Goal: Task Accomplishment & Management: Use online tool/utility

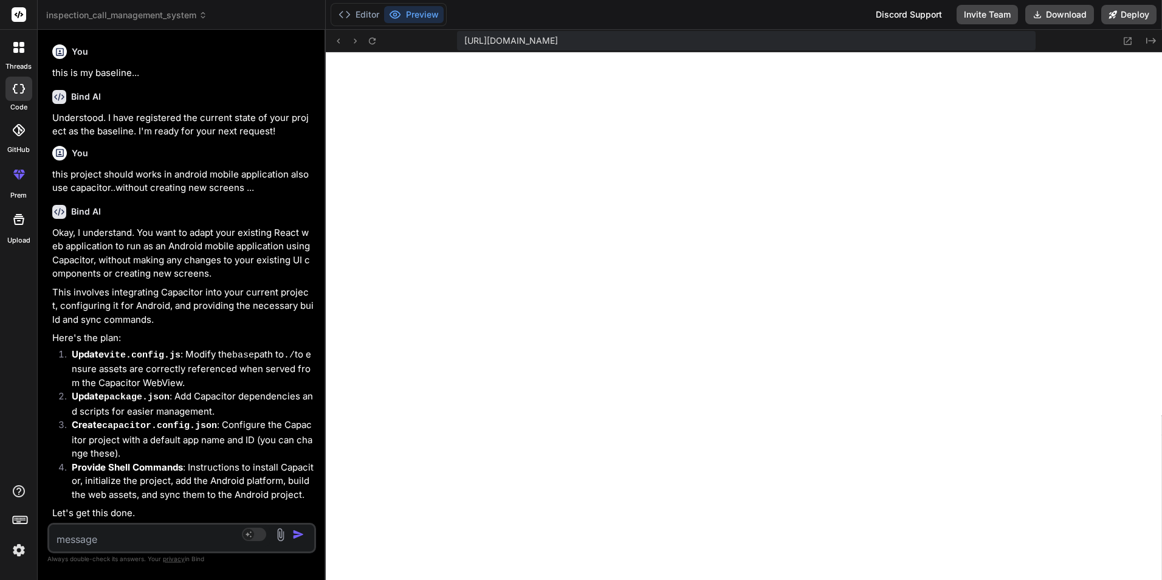
scroll to position [612, 0]
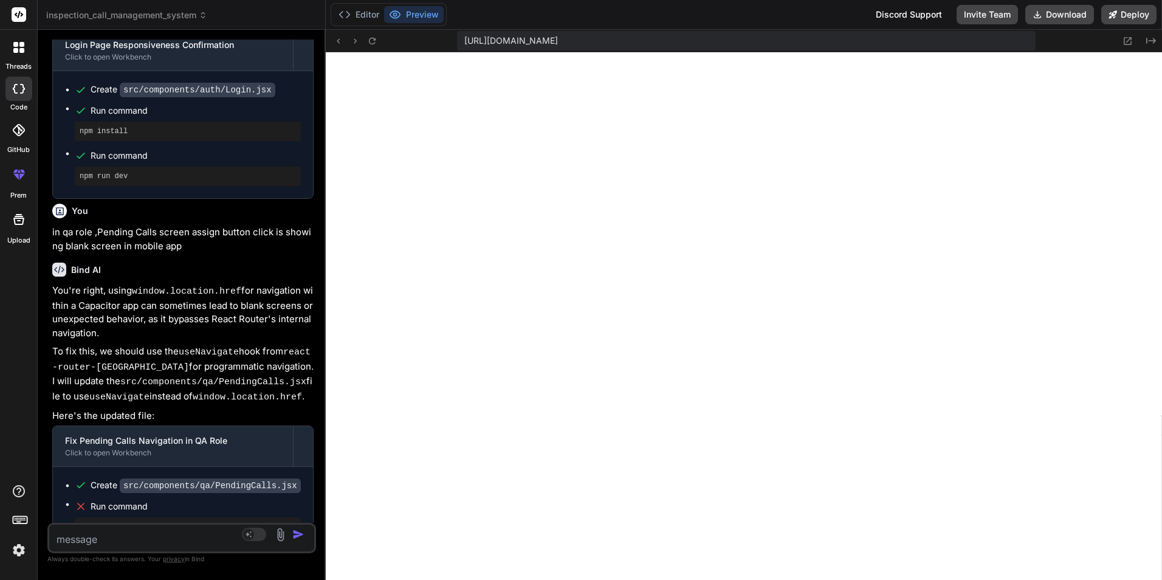
click at [195, 536] on textarea at bounding box center [159, 535] width 221 height 22
paste textarea "base: '/Inspection/',"
type textarea "base: '/Inspection/',"
type textarea "x"
type textarea "base: '/Inspection/',-"
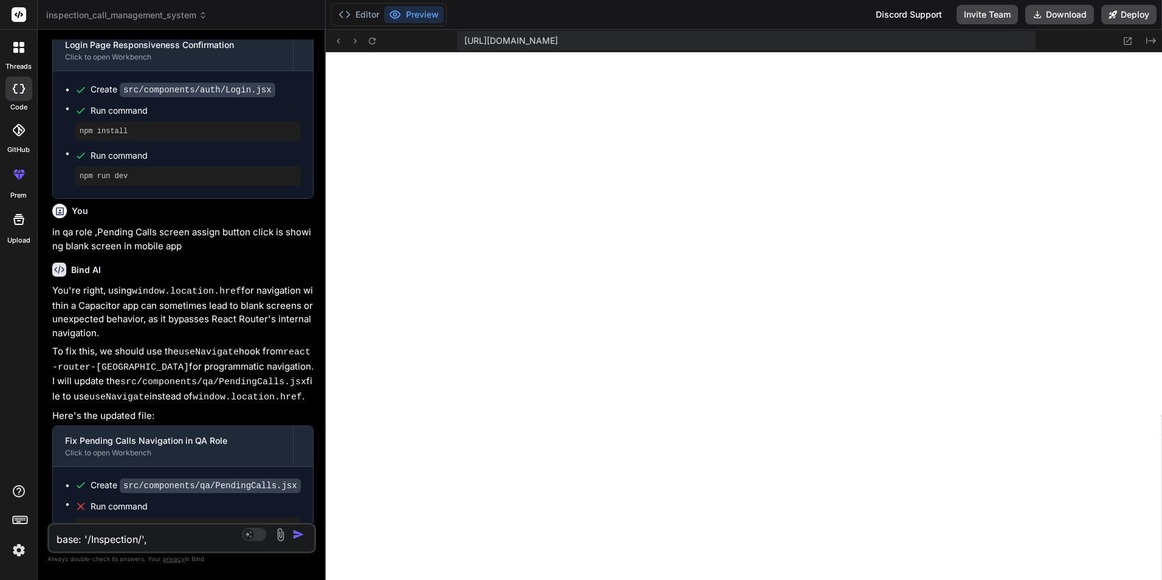
type textarea "x"
type textarea "base: '/Inspection/',--"
type textarea "x"
type textarea "base: '/Inspection/',---"
type textarea "x"
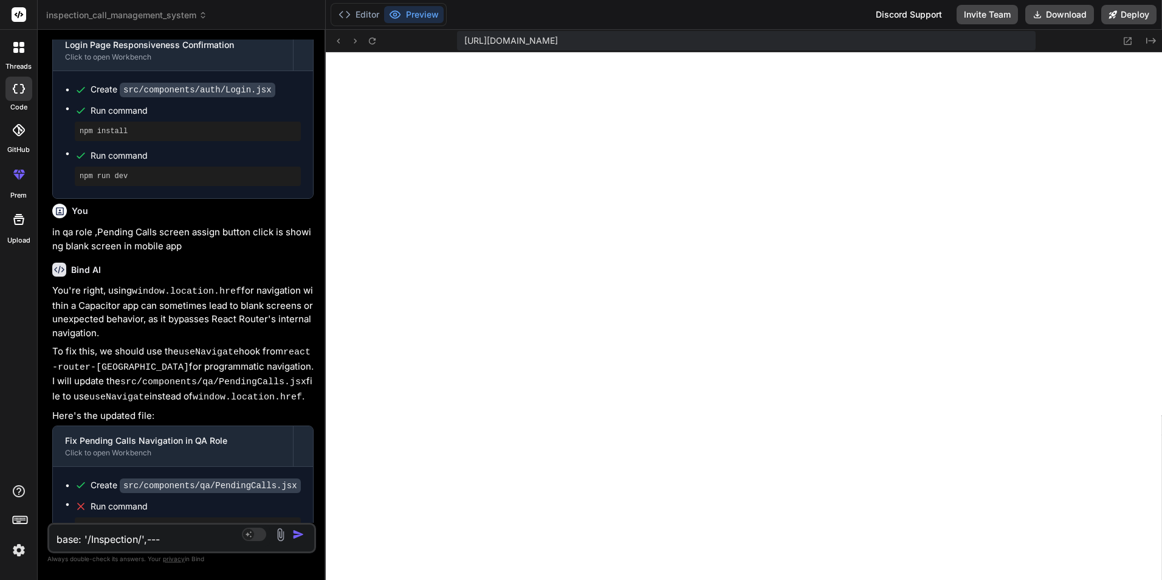
type textarea "base: '/Inspection/',---i"
type textarea "x"
type textarea "base: '/Inspection/',---is"
type textarea "x"
type textarea "base: '/Inspection/',---is"
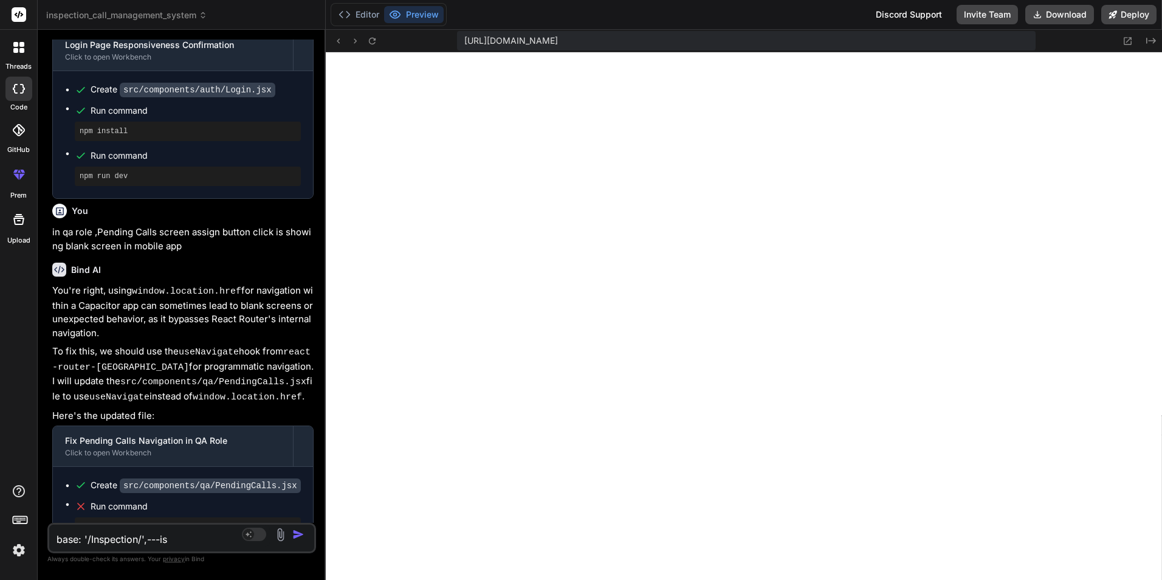
type textarea "x"
type textarea "base: '/Inspection/',---is n"
type textarea "x"
type textarea "base: '/Inspection/',---is no"
type textarea "x"
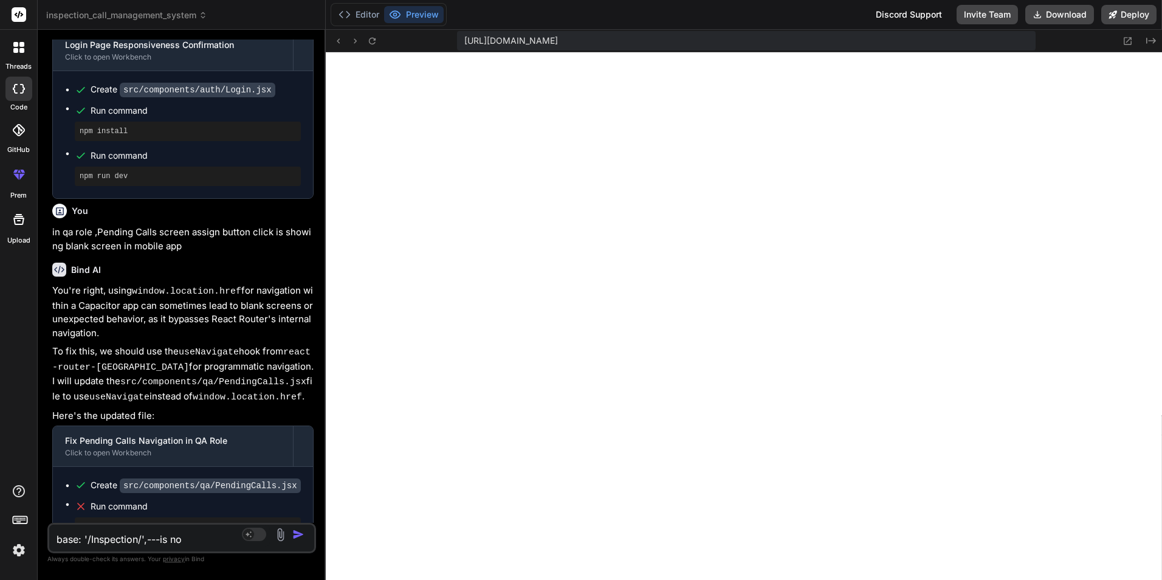
type textarea "base: '/Inspection/',---is not"
type textarea "x"
type textarea "base: '/Inspection/',---is not"
type textarea "x"
type textarea "base: '/Inspection/',---is not w"
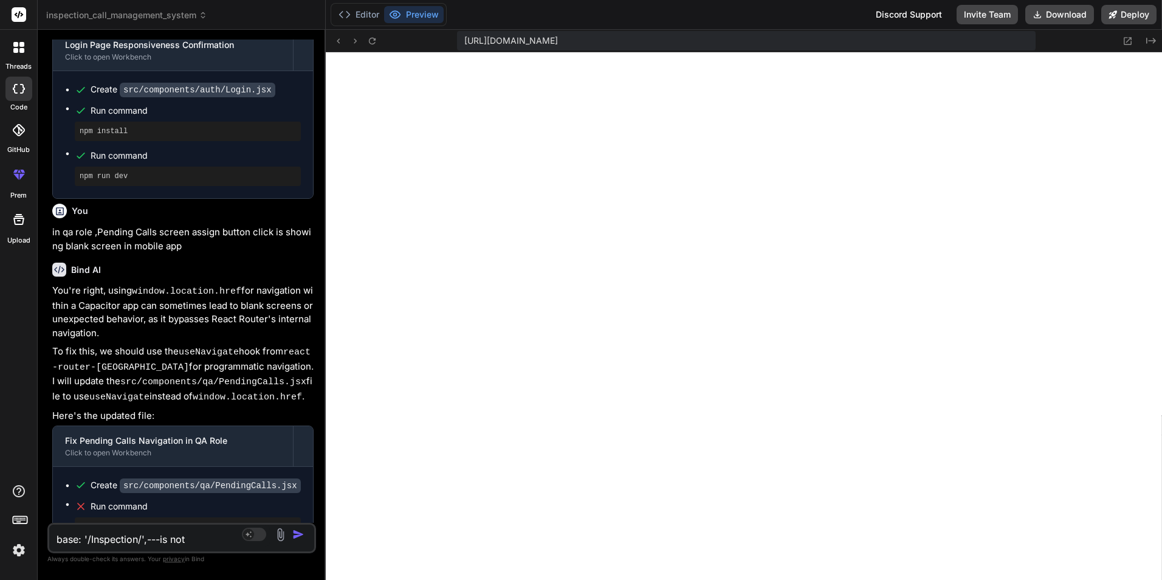
type textarea "x"
type textarea "base: '/Inspection/',---is not wo"
type textarea "x"
type textarea "base: '/Inspection/',---is not wor"
type textarea "x"
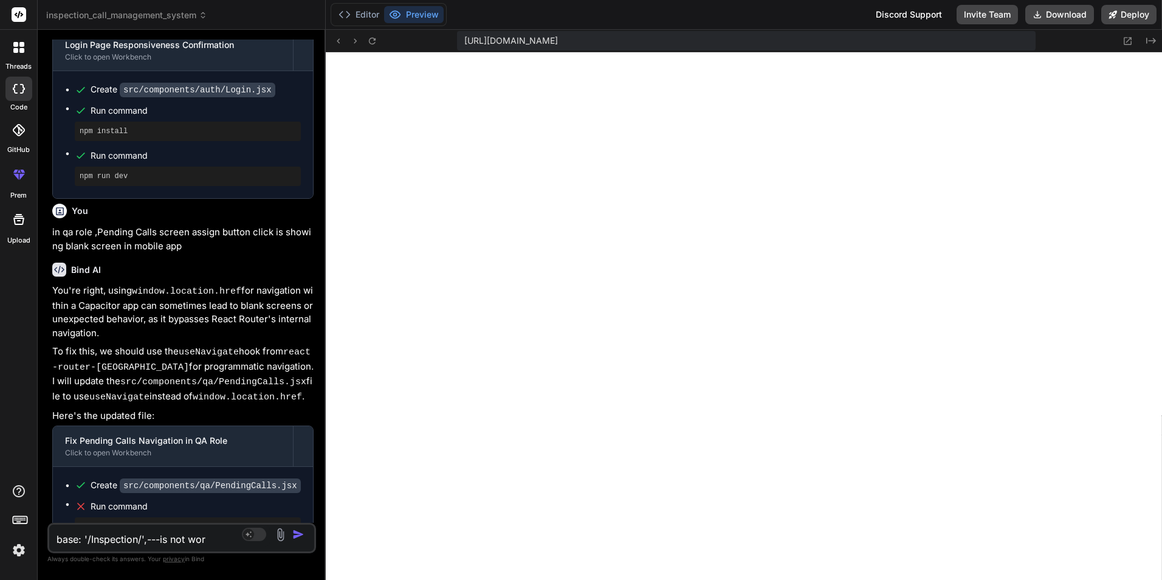
type textarea "base: '/Inspection/',---is not work"
type textarea "x"
type textarea "base: '/Inspection/',---is not worki"
type textarea "x"
type textarea "base: '/Inspection/',---is not workin"
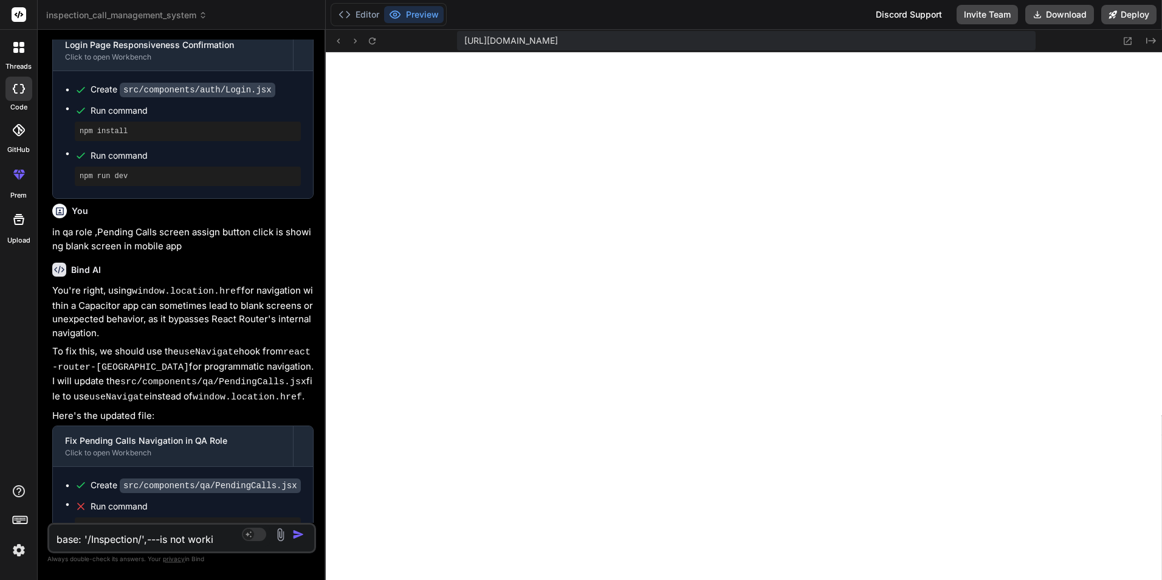
type textarea "x"
type textarea "base: '/Inspection/',---is not working"
type textarea "x"
type textarea "base: '/Inspection/',---is not working"
type textarea "x"
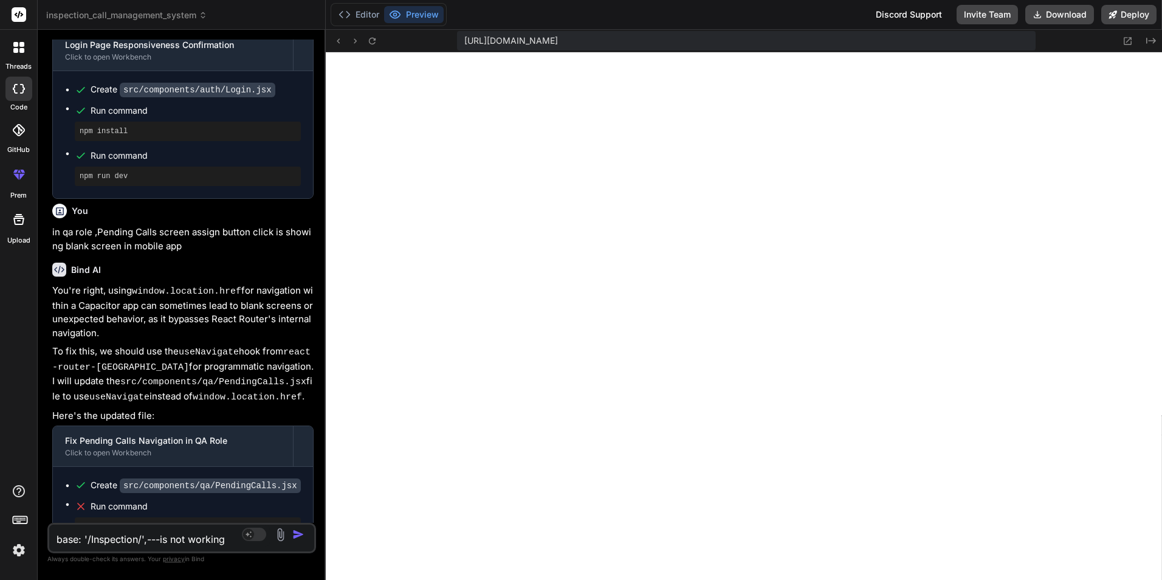
type textarea "base: '/Inspection/',---is not working i"
type textarea "x"
type textarea "base: '/Inspection/',---is not working in"
type textarea "x"
type textarea "base: '/Inspection/',---is not working in"
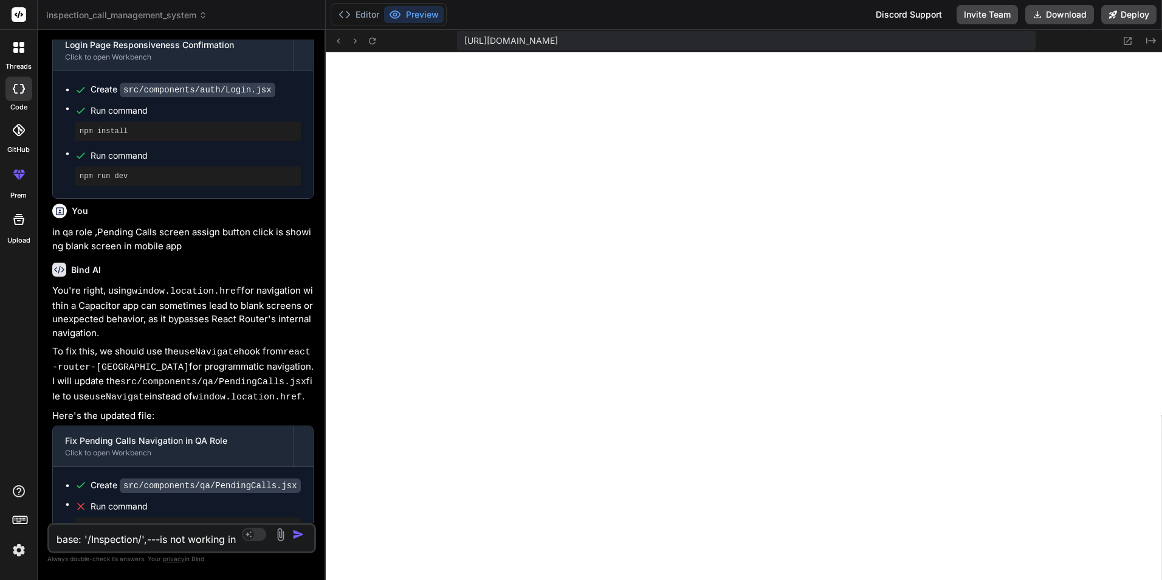
type textarea "x"
type textarea "base: '/Inspection/',---is not working in m"
type textarea "x"
type textarea "base: '/Inspection/',---is not working in mo"
type textarea "x"
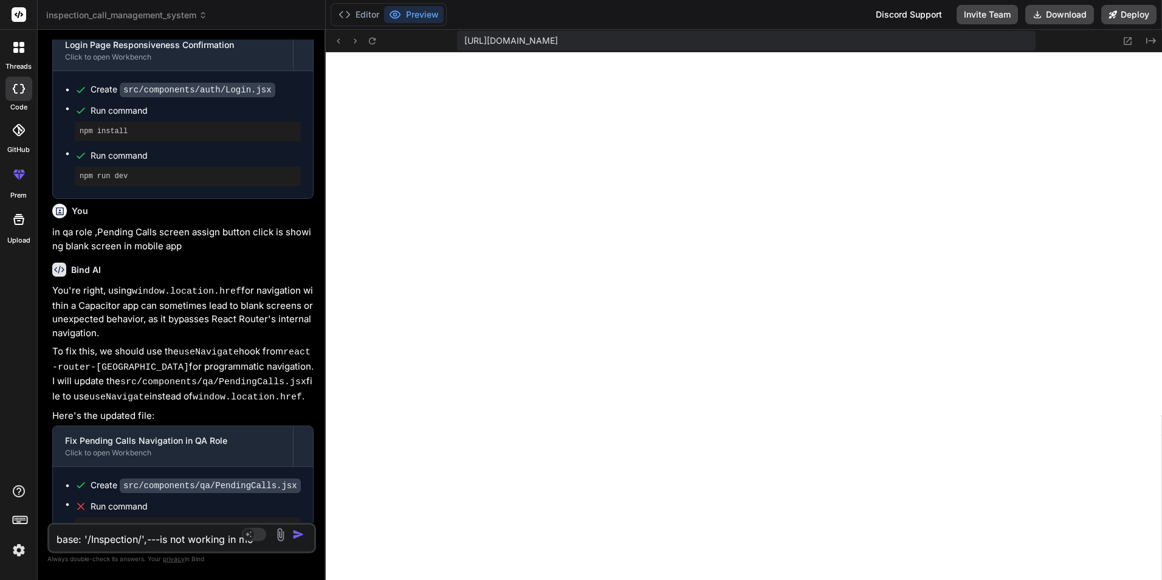
type textarea "base: '/Inspection/',---is not working in mob"
type textarea "x"
type textarea "base: '/Inspection/',---is not working in mobi"
type textarea "x"
type textarea "base: '/Inspection/',---is not working in mobil"
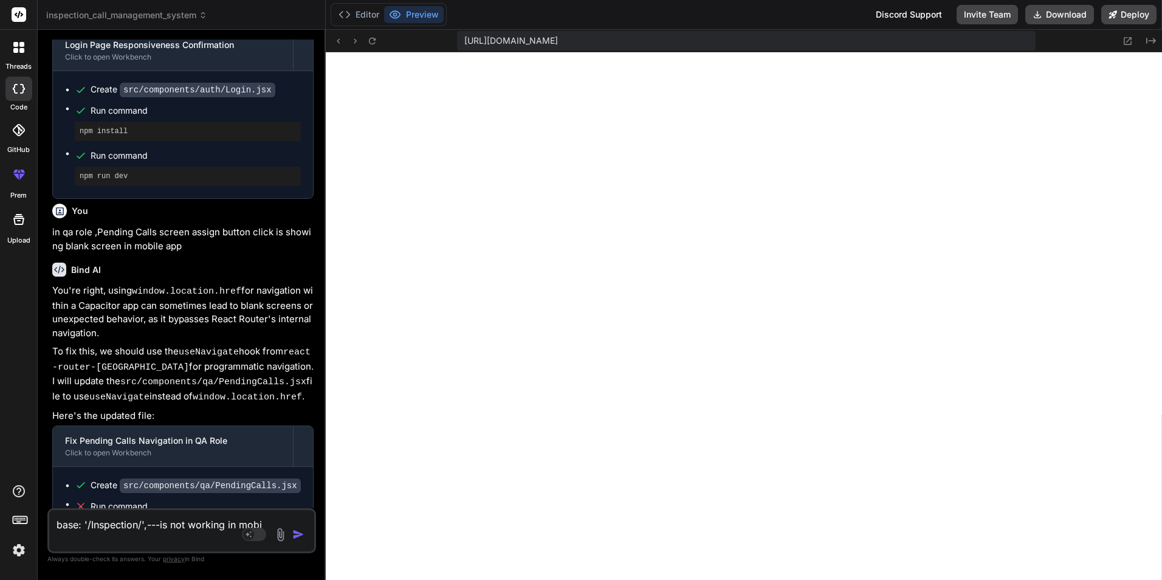
type textarea "x"
type textarea "base: '/Inspection/',---is not working in mobila"
type textarea "x"
type textarea "base: '/Inspection/',---is not working in mobila"
type textarea "x"
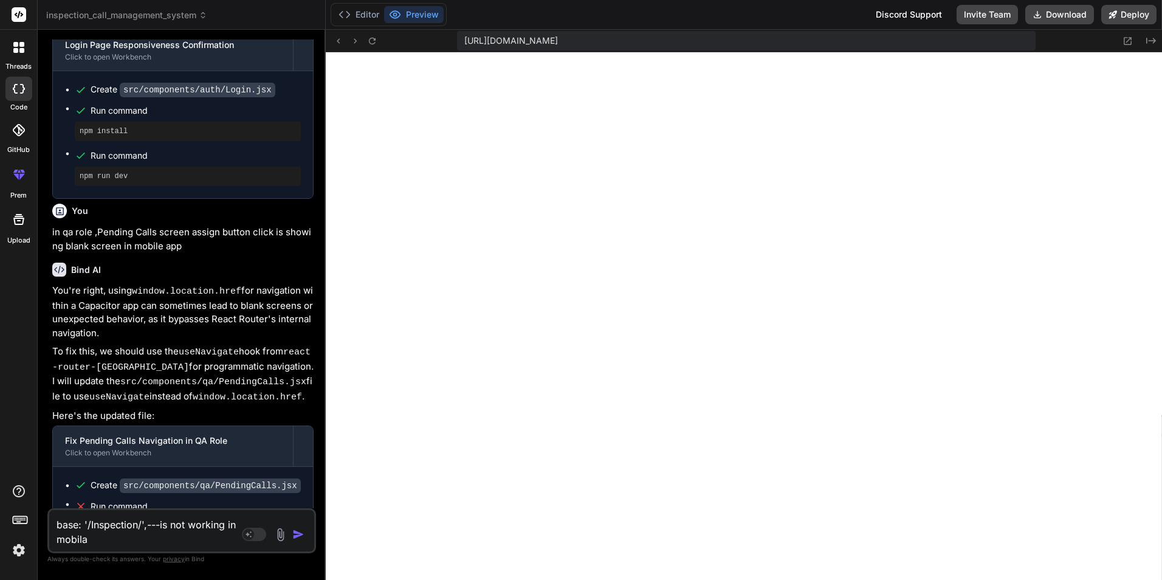
type textarea "base: '/Inspection/',---is not working in mobila p"
type textarea "x"
type textarea "base: '/Inspection/',---is not working in mobila pp"
type textarea "x"
type textarea "base: '/Inspection/',---is not working in mobila p"
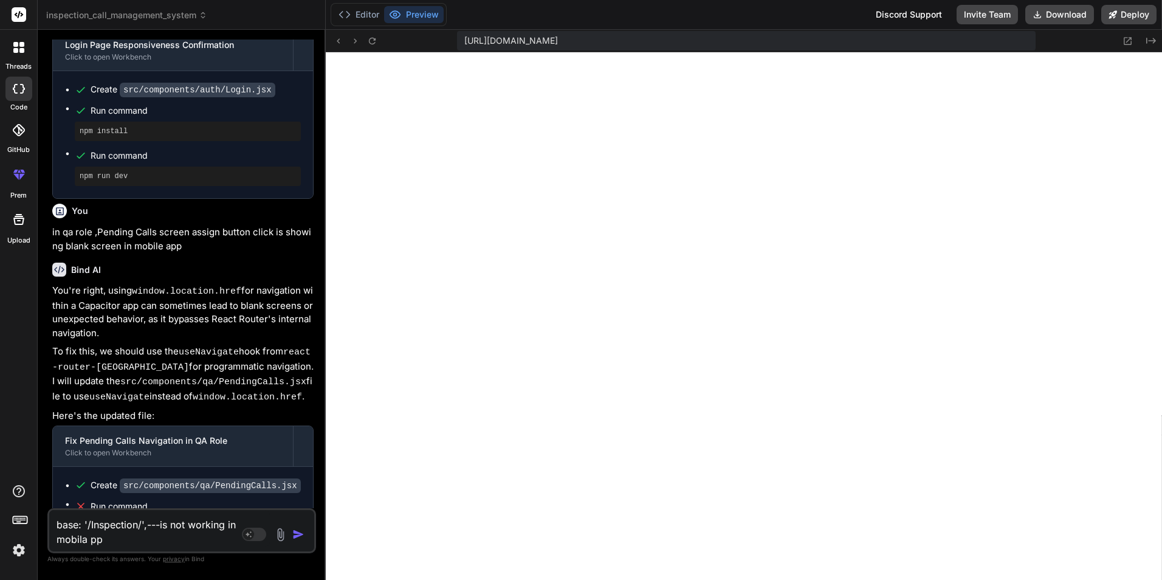
type textarea "x"
type textarea "base: '/Inspection/',---is not working in mobila"
type textarea "x"
type textarea "base: '/Inspection/',---is not working in mobila a"
type textarea "x"
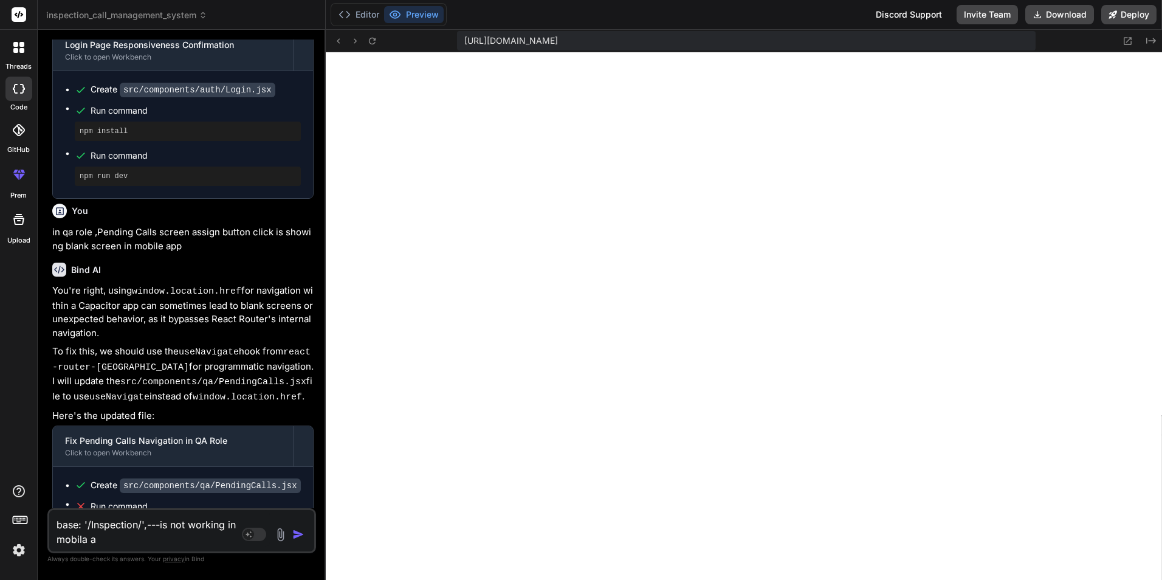
type textarea "base: '/Inspection/',---is not working in mobila ap"
type textarea "x"
type textarea "base: '/Inspection/',---is not working in mobila app"
type textarea "x"
type textarea "base: '/Inspection/',---is not working in mobilae app"
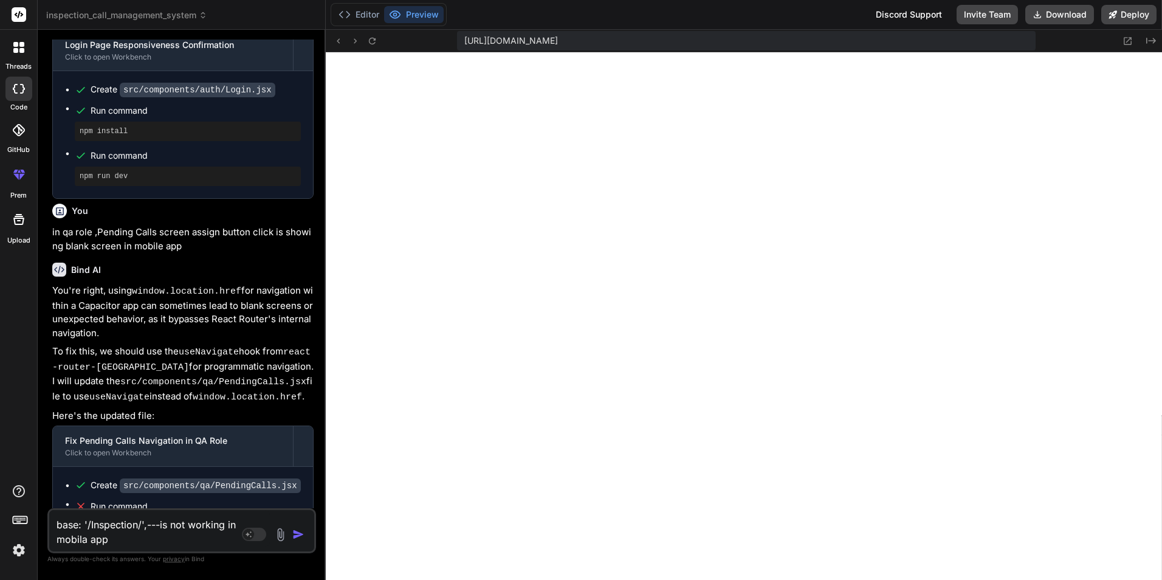
type textarea "x"
type textarea "base: '/Inspection/',---is not working in mobila app"
type textarea "x"
type textarea "base: '/Inspection/',---is not working in mobil app"
type textarea "x"
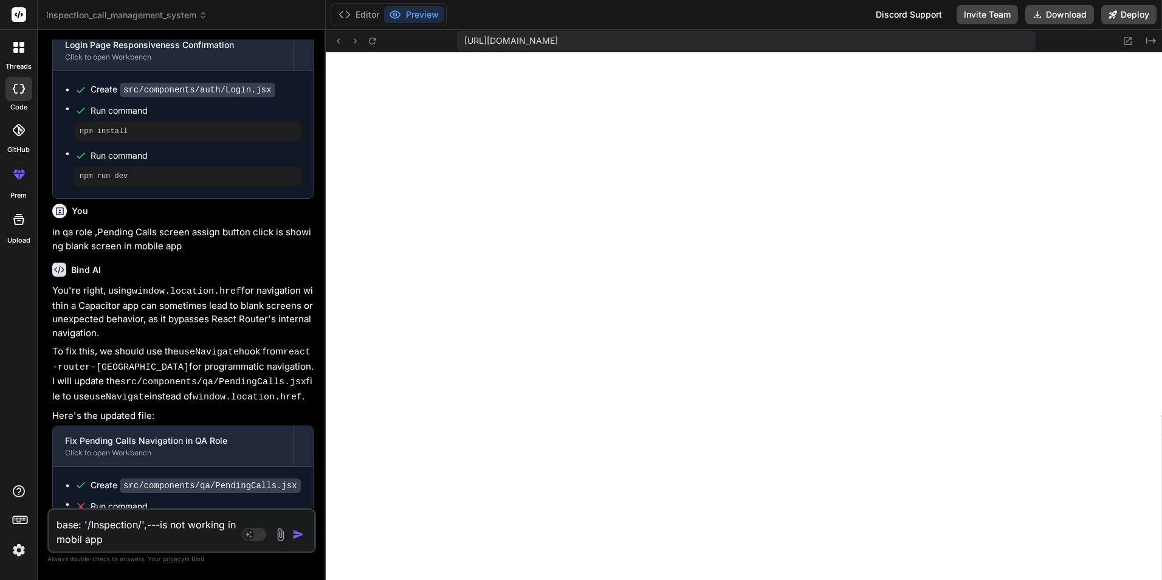
type textarea "base: '/Inspection/',---is not working in mobile app"
type textarea "x"
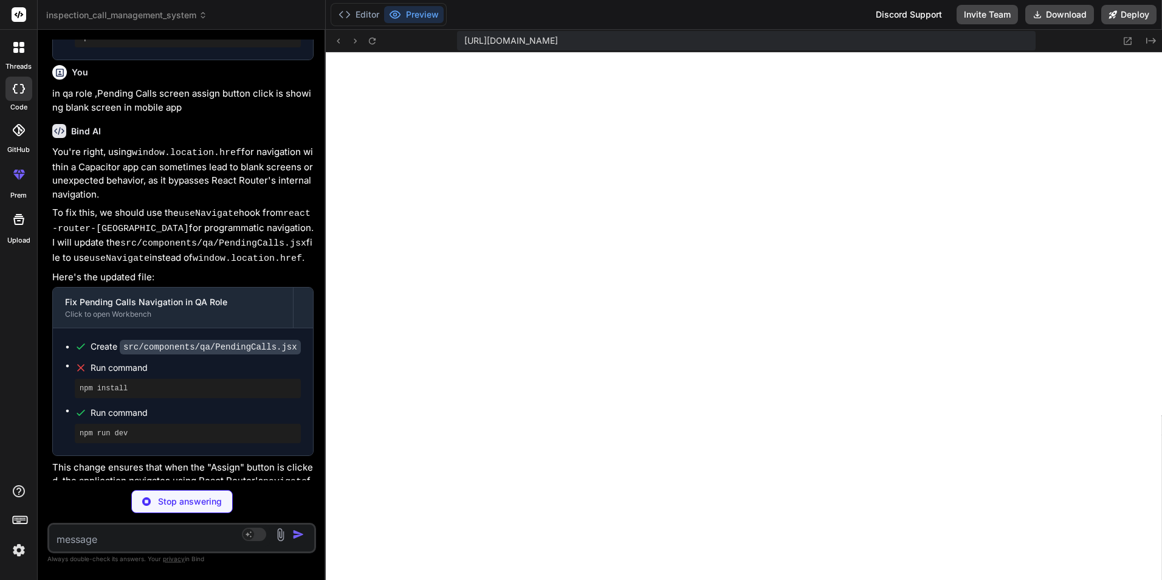
type textarea "x"
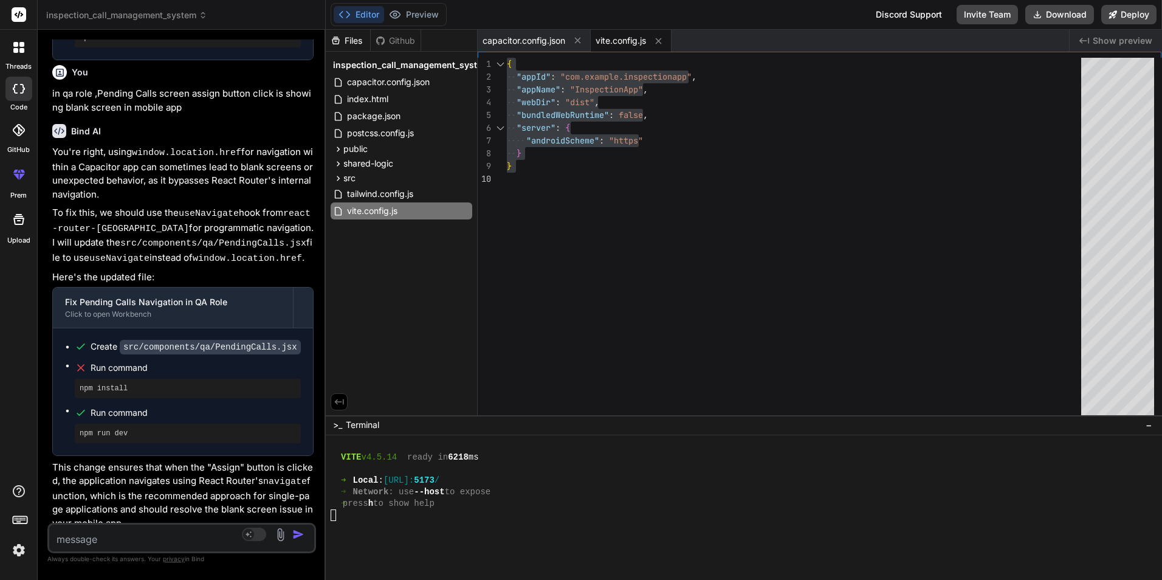
type textarea "x"
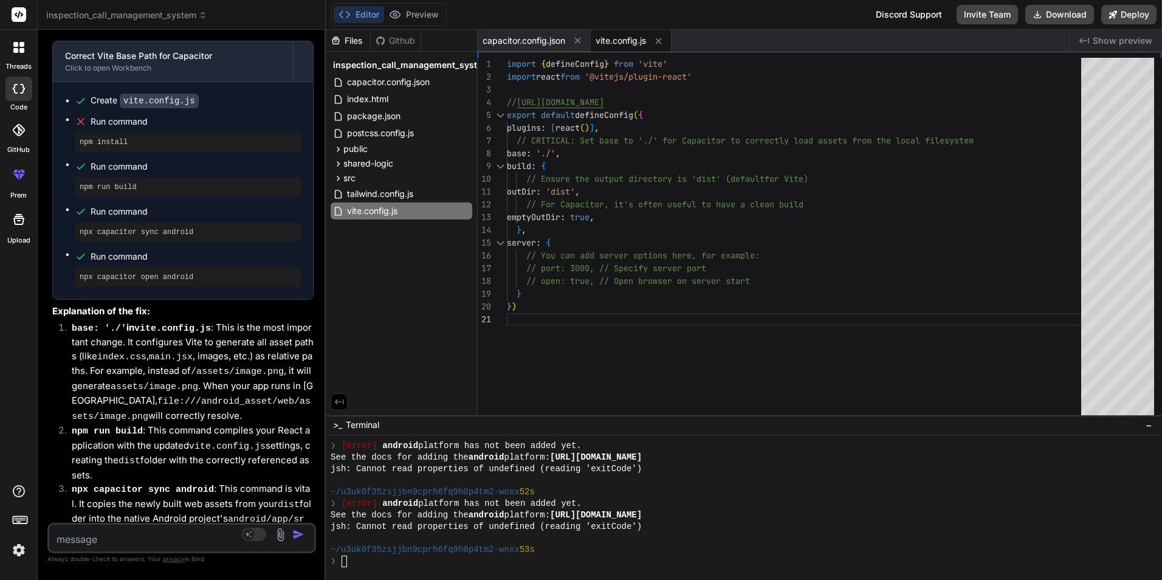
scroll to position [2517, 0]
type textarea "})"
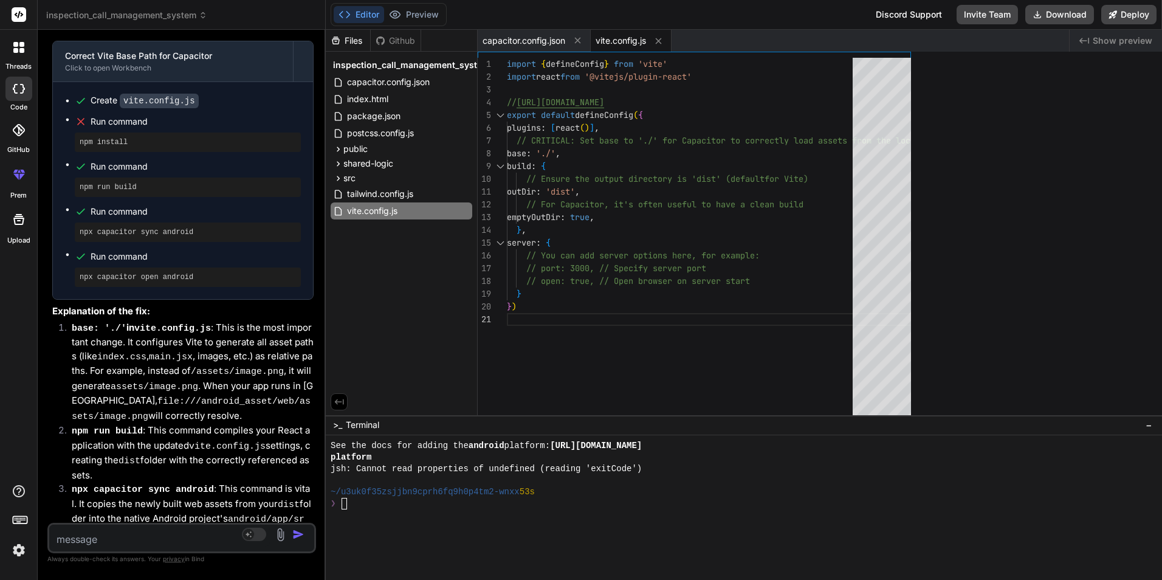
type textarea "x"
